Goal: Task Accomplishment & Management: Use online tool/utility

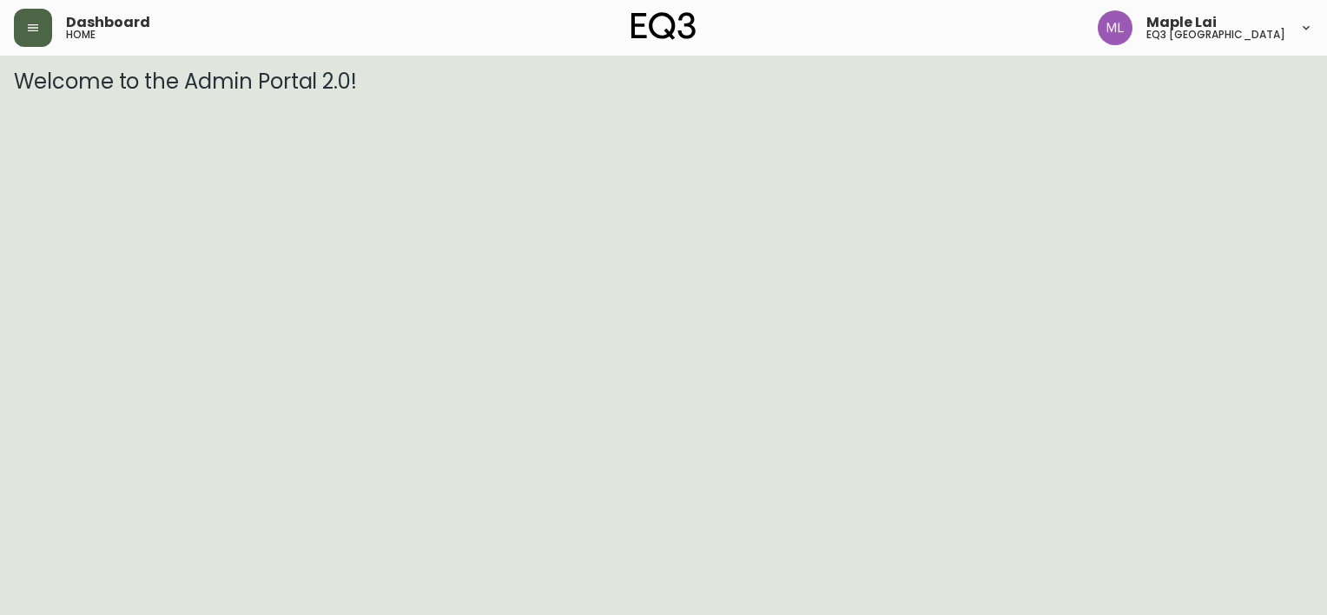
click at [28, 28] on icon "button" at bounding box center [33, 28] width 14 height 14
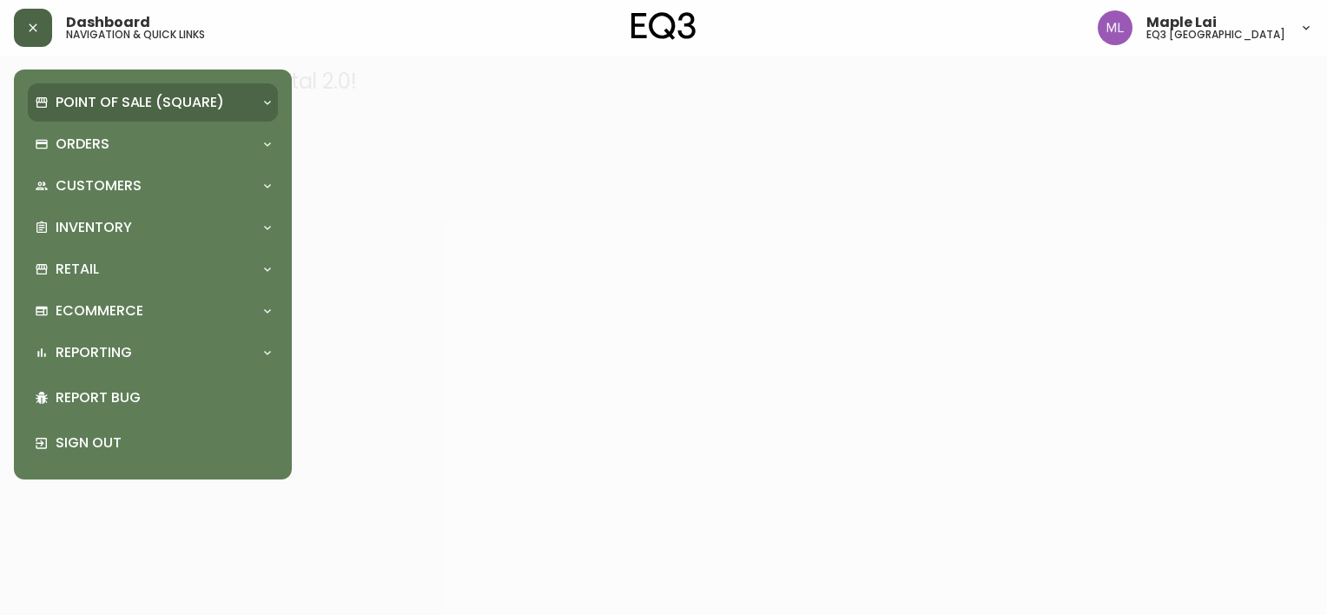
click at [104, 105] on p "Point of Sale (Square)" at bounding box center [140, 102] width 168 height 19
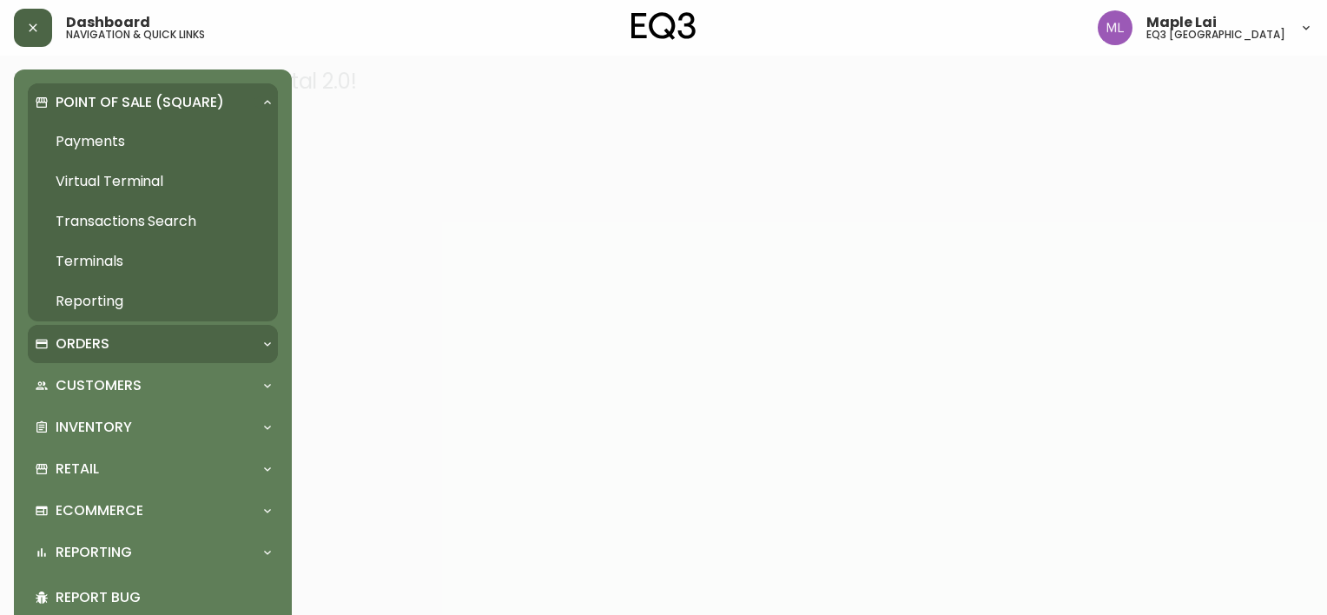
click at [128, 344] on div "Orders" at bounding box center [144, 343] width 219 height 19
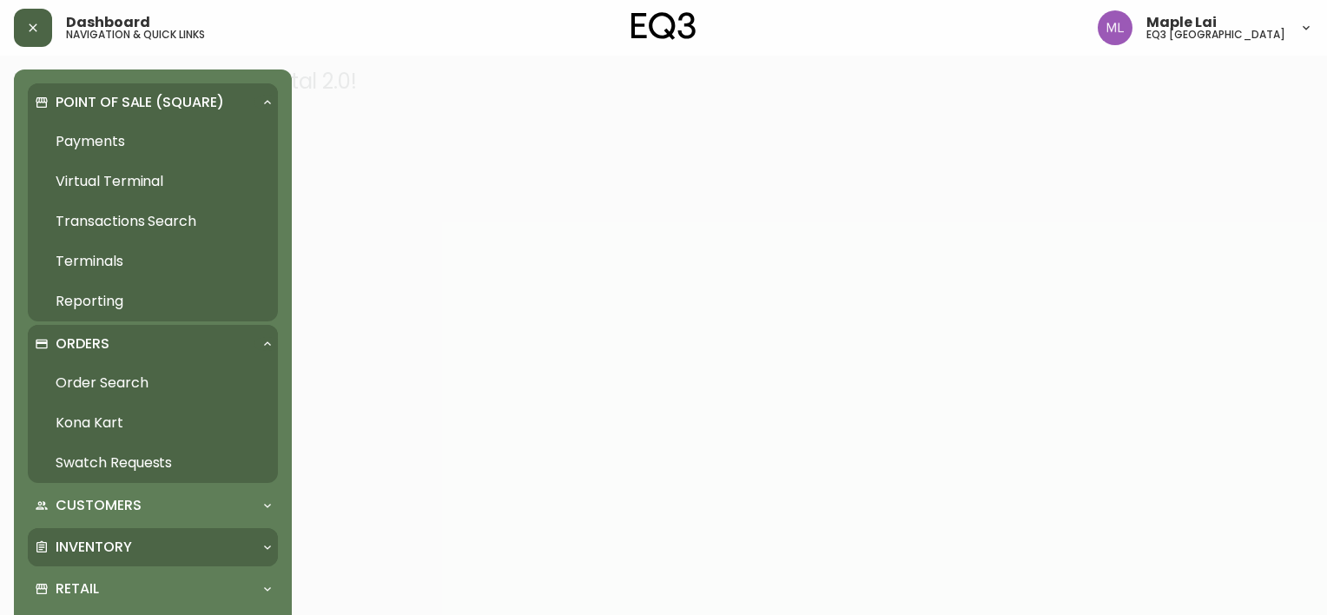
click at [122, 549] on p "Inventory" at bounding box center [94, 547] width 76 height 19
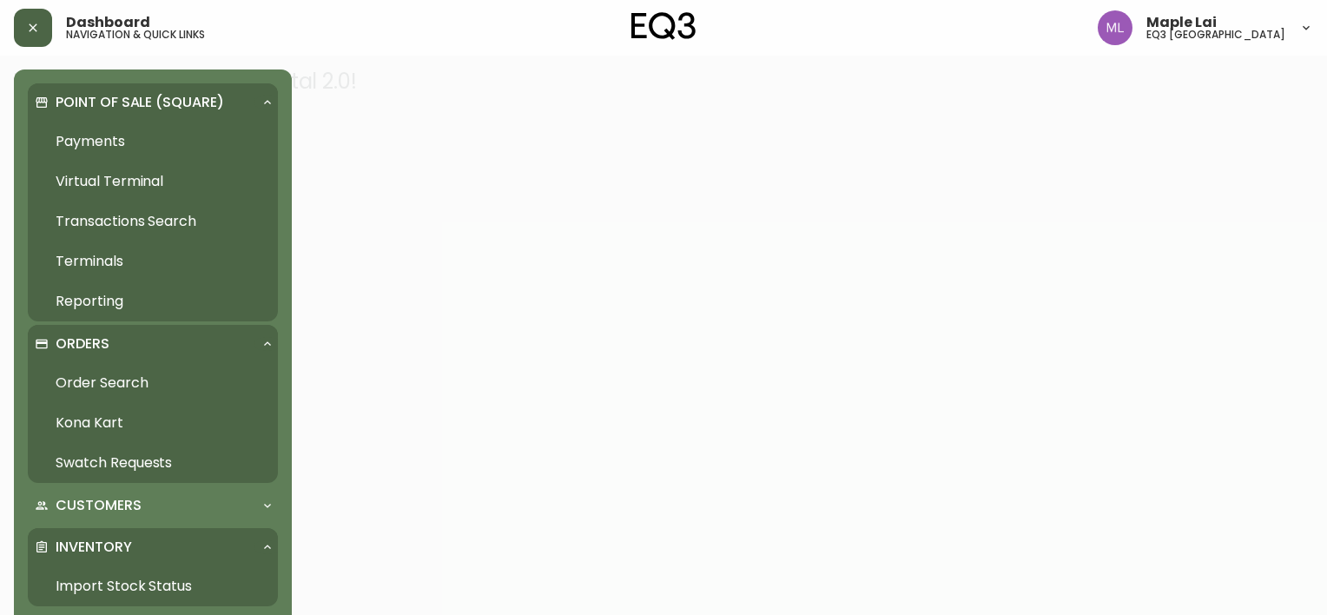
click at [125, 597] on link "Import Stock Status" at bounding box center [153, 586] width 250 height 40
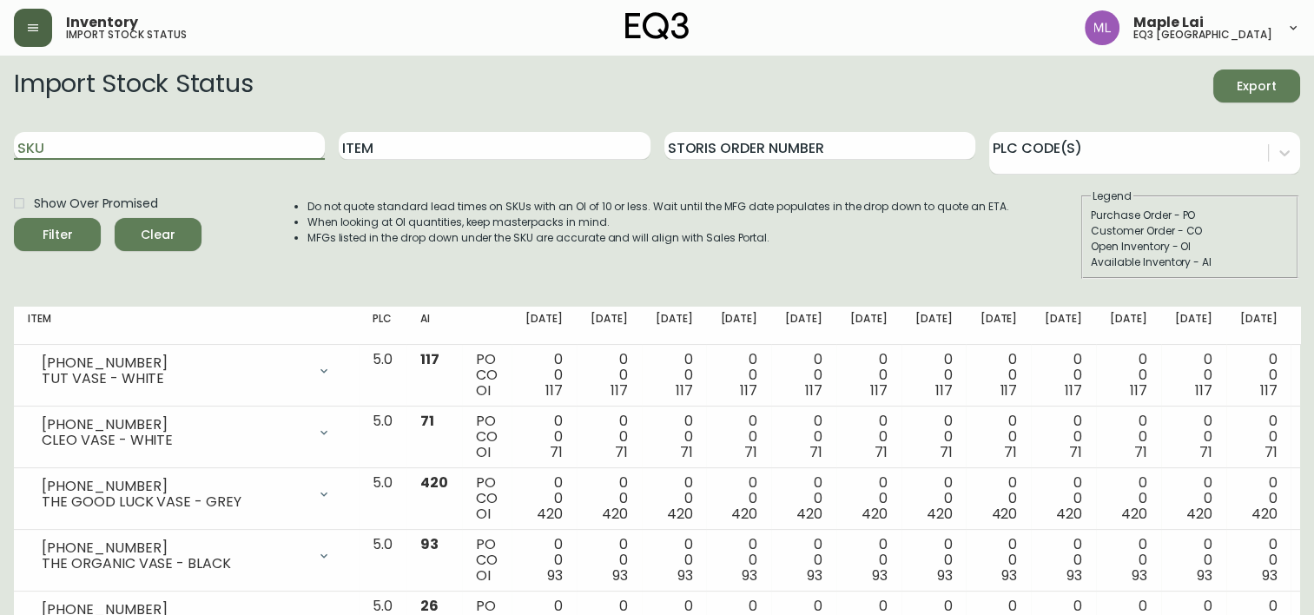
click at [180, 139] on input "SKU" at bounding box center [169, 146] width 311 height 28
click at [170, 141] on input "SKU" at bounding box center [169, 146] width 311 height 28
type input "3020-760-16"
click at [14, 218] on button "Filter" at bounding box center [57, 234] width 87 height 33
